Goal: Information Seeking & Learning: Learn about a topic

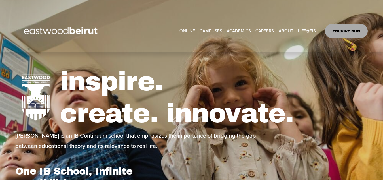
drag, startPoint x: 0, startPoint y: 0, endPoint x: 268, endPoint y: 27, distance: 269.1
click at [268, 27] on link "CAREERS" at bounding box center [265, 31] width 18 height 9
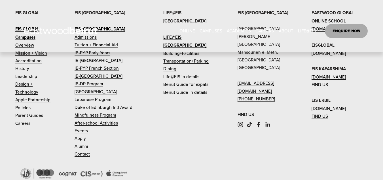
scroll to position [936, 0]
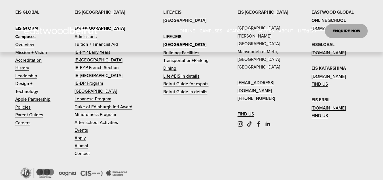
click at [22, 126] on link "Careers" at bounding box center [22, 123] width 15 height 8
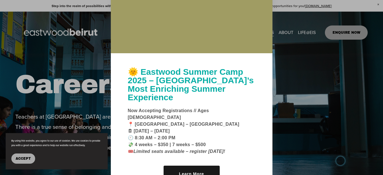
click at [126, 48] on div at bounding box center [192, 12] width 162 height 81
click at [73, 63] on div at bounding box center [191, 87] width 383 height 175
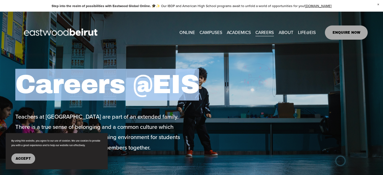
drag, startPoint x: 202, startPoint y: 83, endPoint x: 23, endPoint y: 83, distance: 178.4
click at [23, 83] on h1 "Careers @EIS" at bounding box center [117, 85] width 204 height 32
copy h1 "Careers @EIS"
click at [238, 55] on div "Careers @EIS Teachers at Eastwood Schools are part of an extended family. There…" at bounding box center [191, 116] width 383 height 125
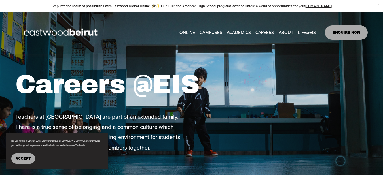
click at [187, 32] on link "ONLINE" at bounding box center [188, 32] width 16 height 9
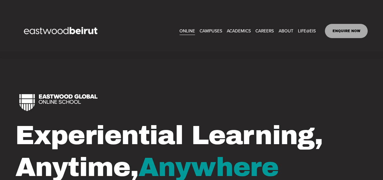
click at [262, 28] on link "CAREERS" at bounding box center [265, 31] width 18 height 9
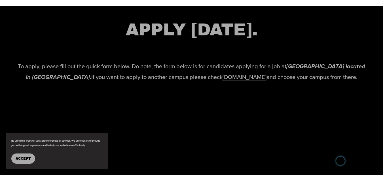
scroll to position [1195, 0]
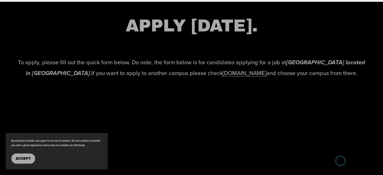
click at [248, 76] on link "[DOMAIN_NAME]" at bounding box center [245, 73] width 44 height 8
